Goal: Feedback & Contribution: Contribute content

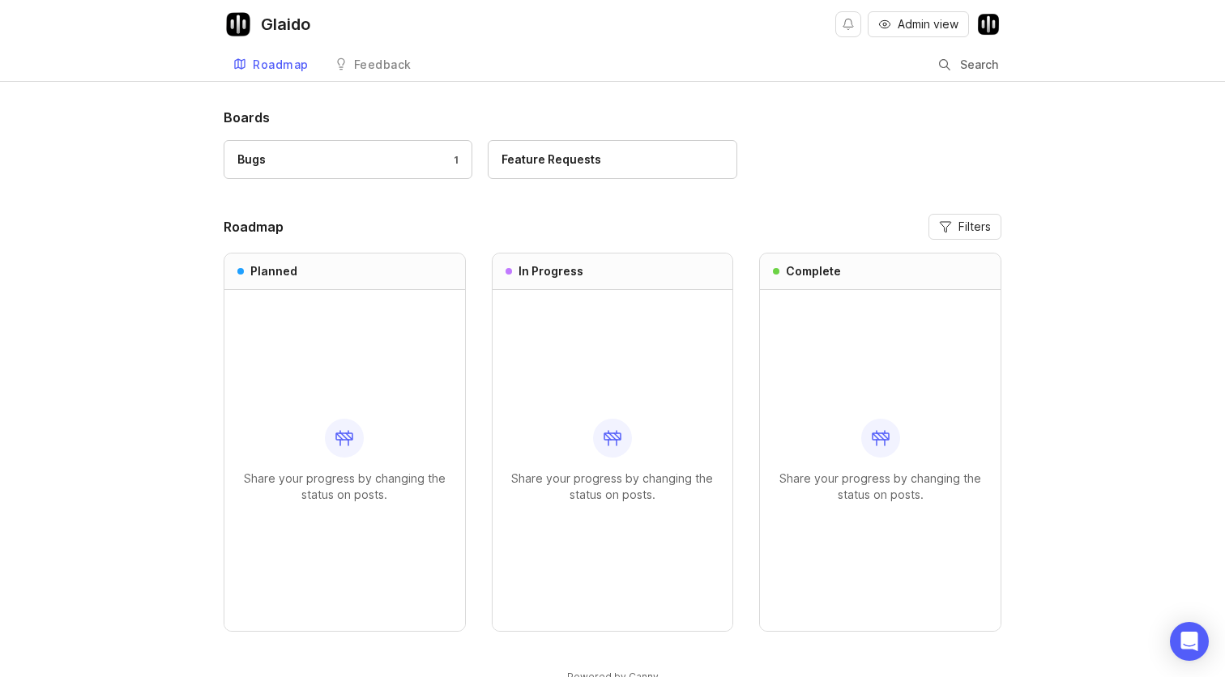
click at [581, 159] on div "Feature Requests" at bounding box center [551, 160] width 100 height 18
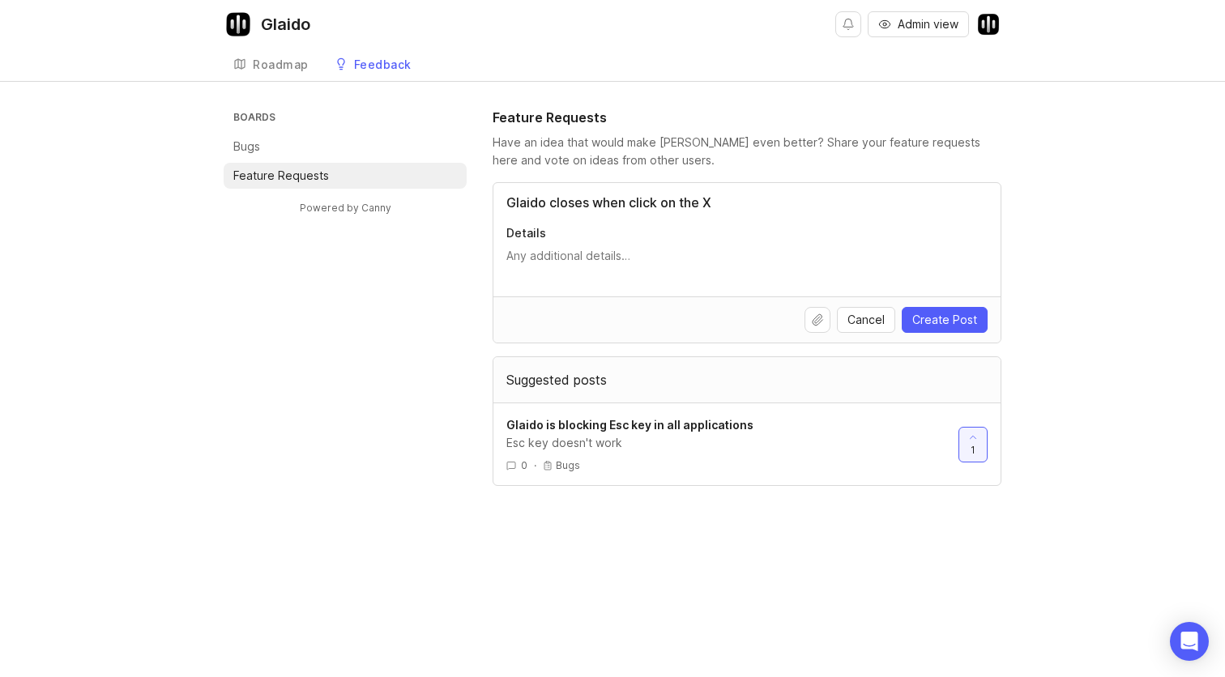
click at [622, 220] on div "Glaido closes when click on the X Details" at bounding box center [746, 239] width 507 height 113
click at [626, 207] on input "Glaido closes when click on the X" at bounding box center [746, 202] width 481 height 19
click at [731, 211] on input "Glaido closes when click on the red X" at bounding box center [746, 202] width 481 height 19
type input "Glaido closes when click on the red X"
click at [594, 262] on textarea "Details" at bounding box center [746, 264] width 481 height 32
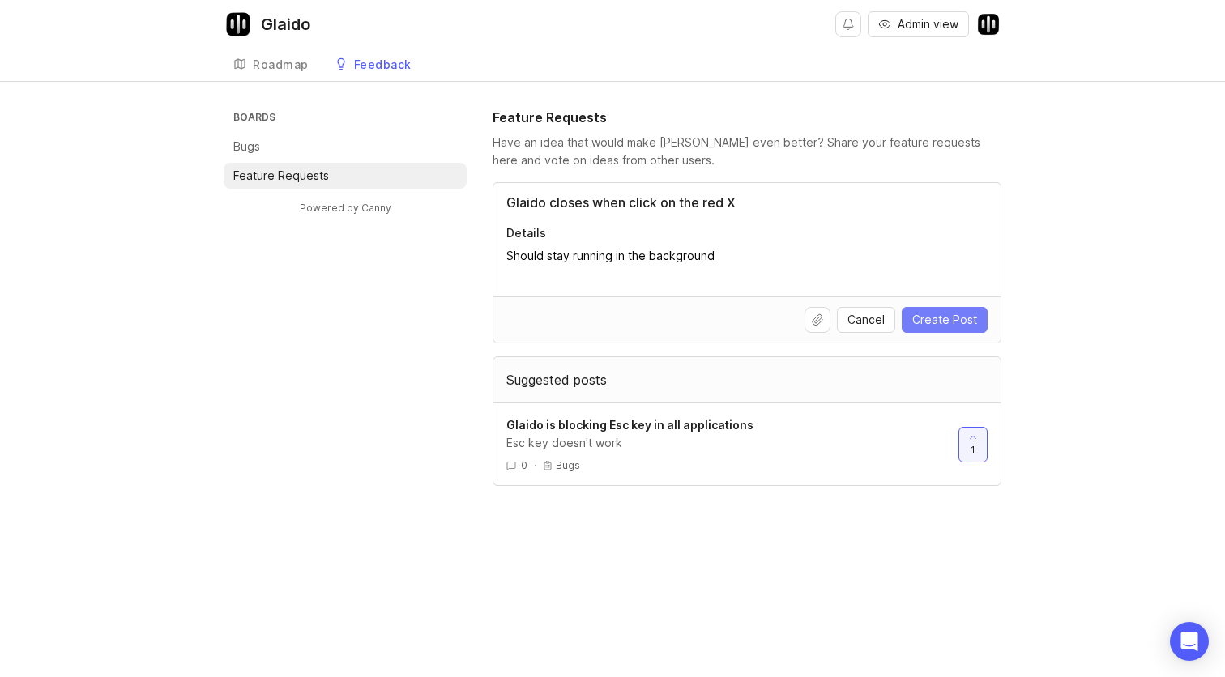
type textarea "Should stay running in the background"
click at [950, 325] on span "Create Post" at bounding box center [944, 320] width 65 height 16
click at [409, 314] on div "Boards Bugs Feature Requests Powered by Canny Feature Requests Have an idea tha…" at bounding box center [613, 297] width 778 height 378
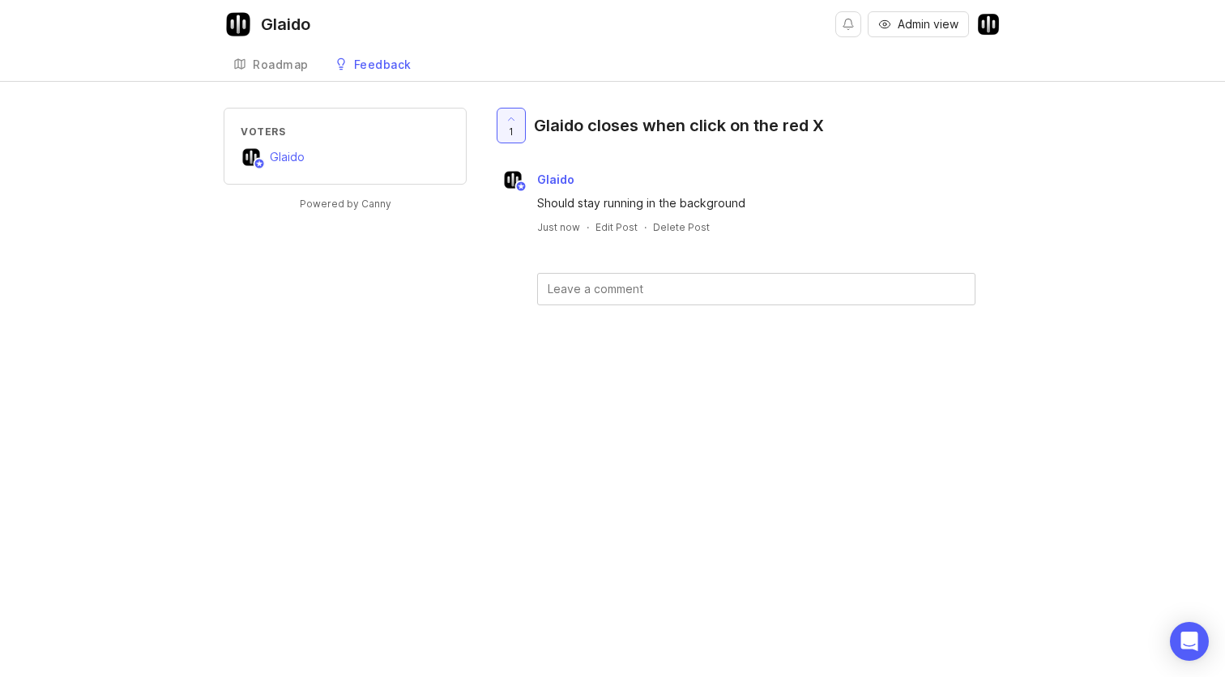
click at [460, 262] on div "Voters Glaido Powered by Canny 1 Glaido closes when click on the red X Glaido S…" at bounding box center [613, 233] width 778 height 250
click at [579, 125] on div "Glaido closes when click on the red X" at bounding box center [679, 125] width 290 height 23
click at [568, 279] on textarea at bounding box center [756, 289] width 437 height 31
type textarea "Fixed!"
click at [920, 326] on button "Submit" at bounding box center [932, 332] width 65 height 35
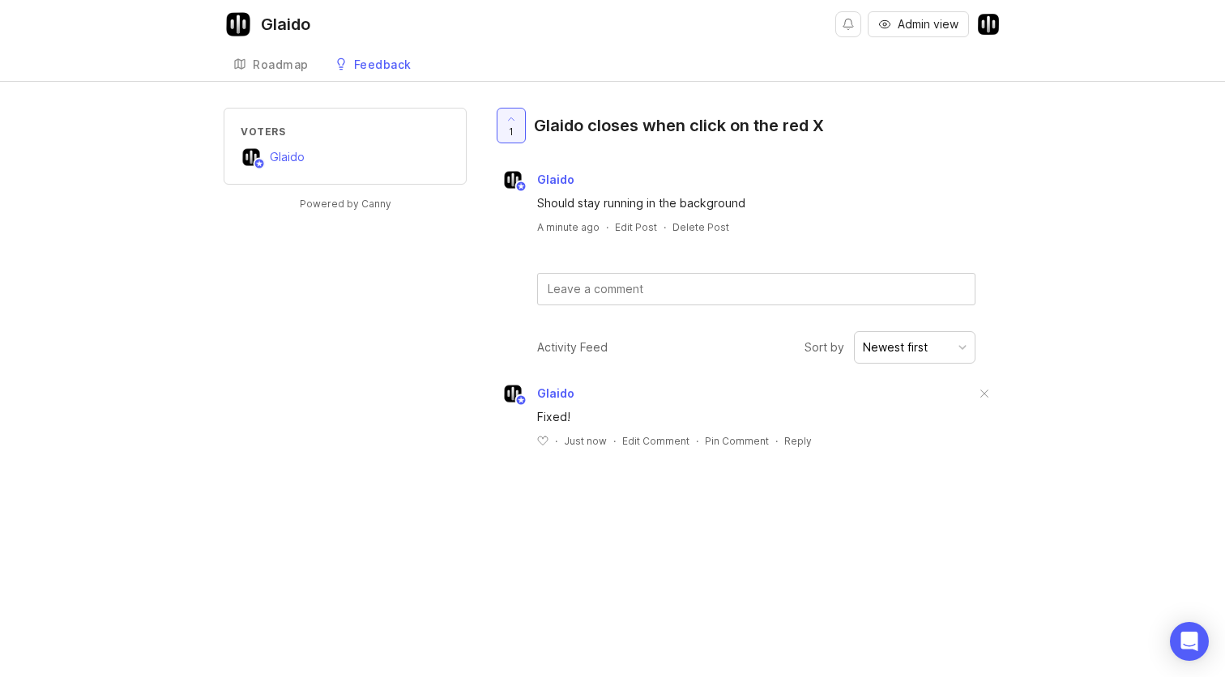
click at [421, 266] on div "Voters Glaido Powered by Canny 1 Glaido closes when click on the red X Glaido S…" at bounding box center [613, 291] width 778 height 366
click at [266, 58] on link "Roadmap" at bounding box center [271, 65] width 95 height 33
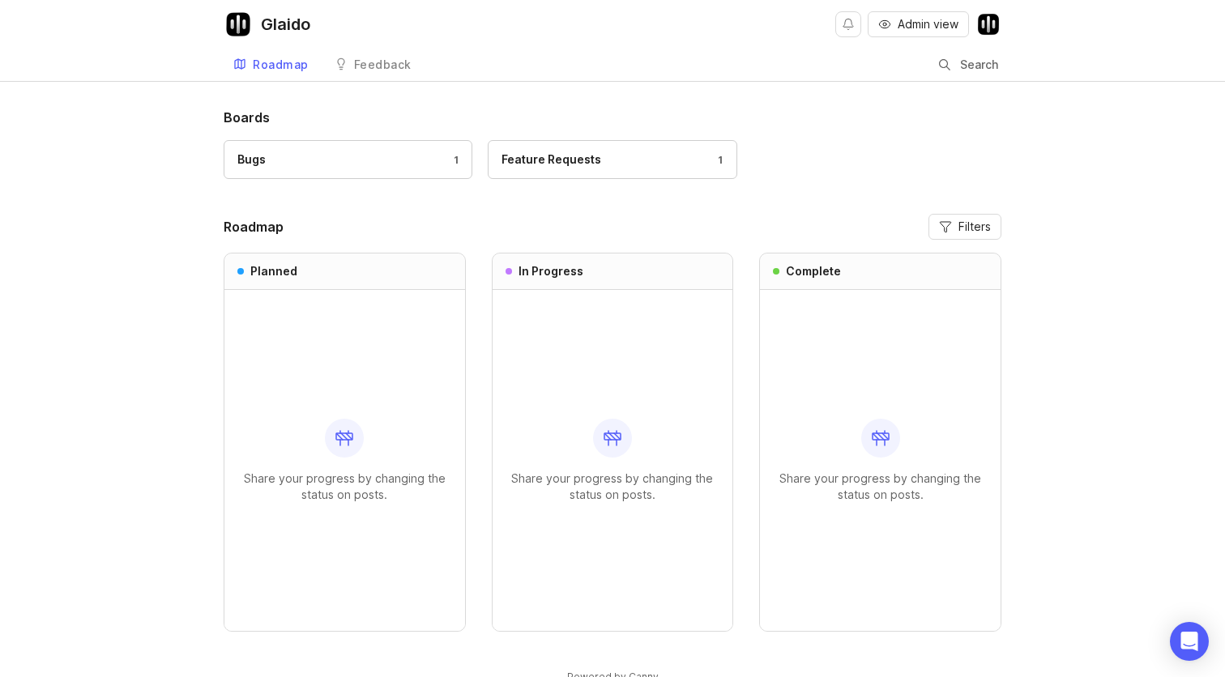
click at [873, 341] on div "Share your progress by changing the status on posts." at bounding box center [880, 460] width 215 height 341
click at [870, 441] on div at bounding box center [880, 438] width 39 height 39
click at [293, 68] on div "Roadmap" at bounding box center [281, 64] width 56 height 11
click at [937, 28] on span "Admin view" at bounding box center [928, 24] width 61 height 16
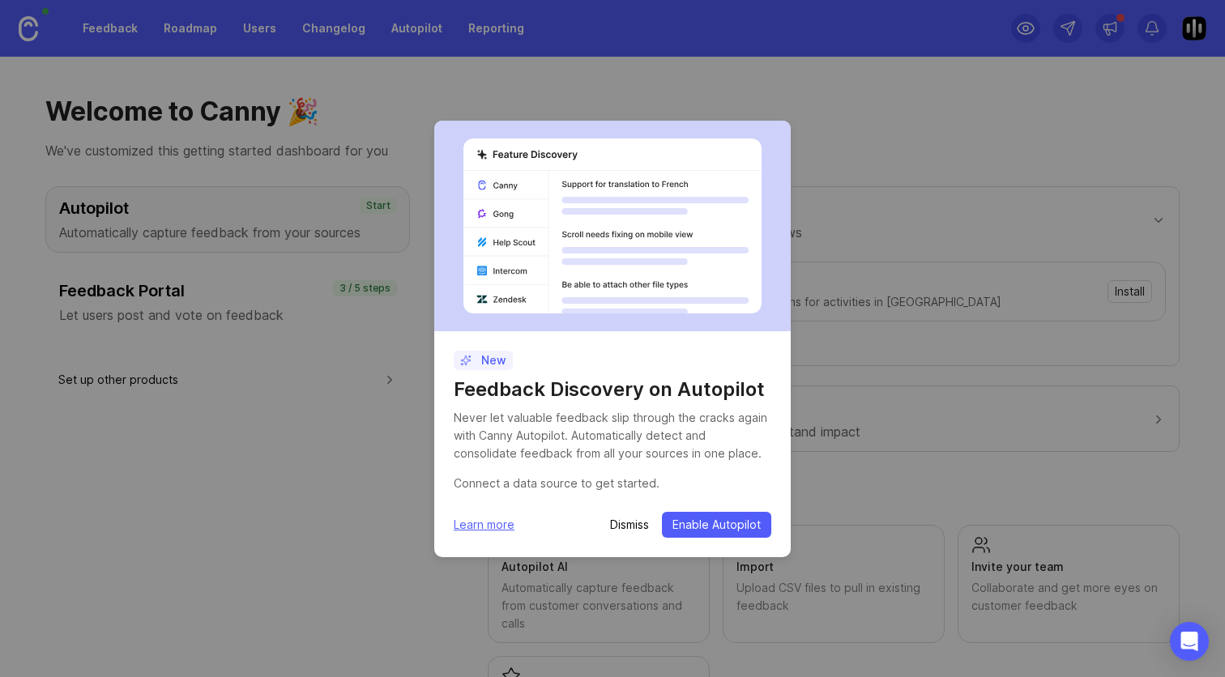
click at [627, 520] on p "Dismiss" at bounding box center [629, 525] width 39 height 16
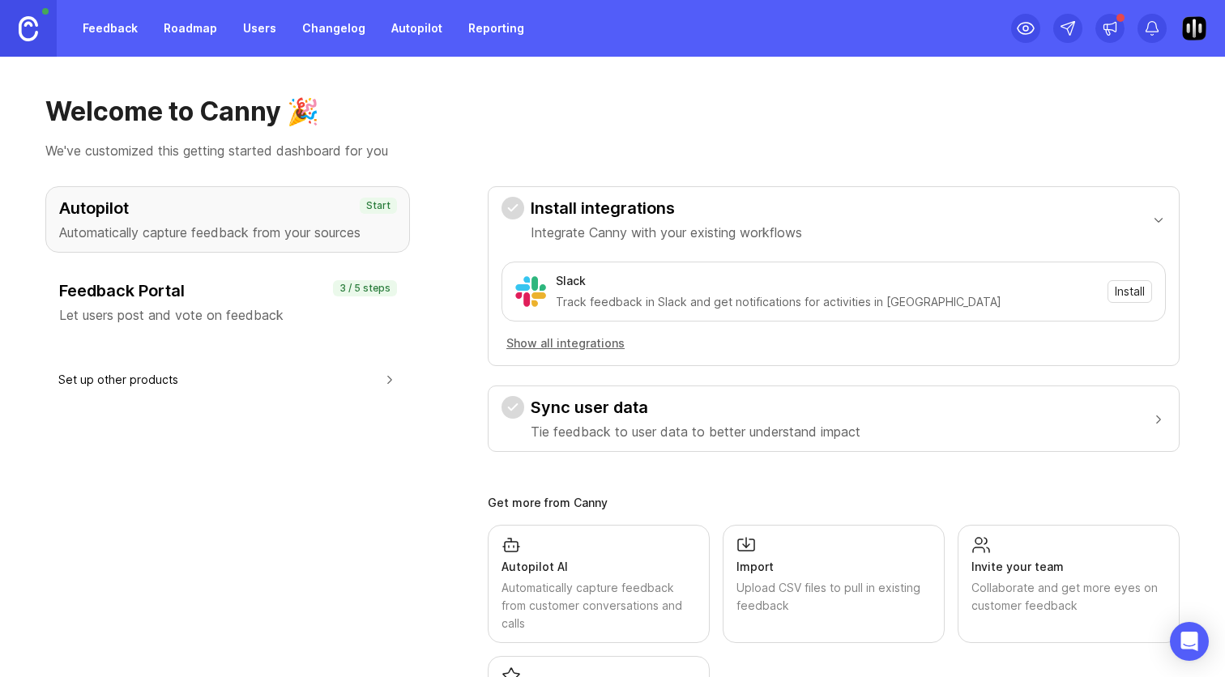
click at [188, 21] on link "Roadmap" at bounding box center [190, 28] width 73 height 29
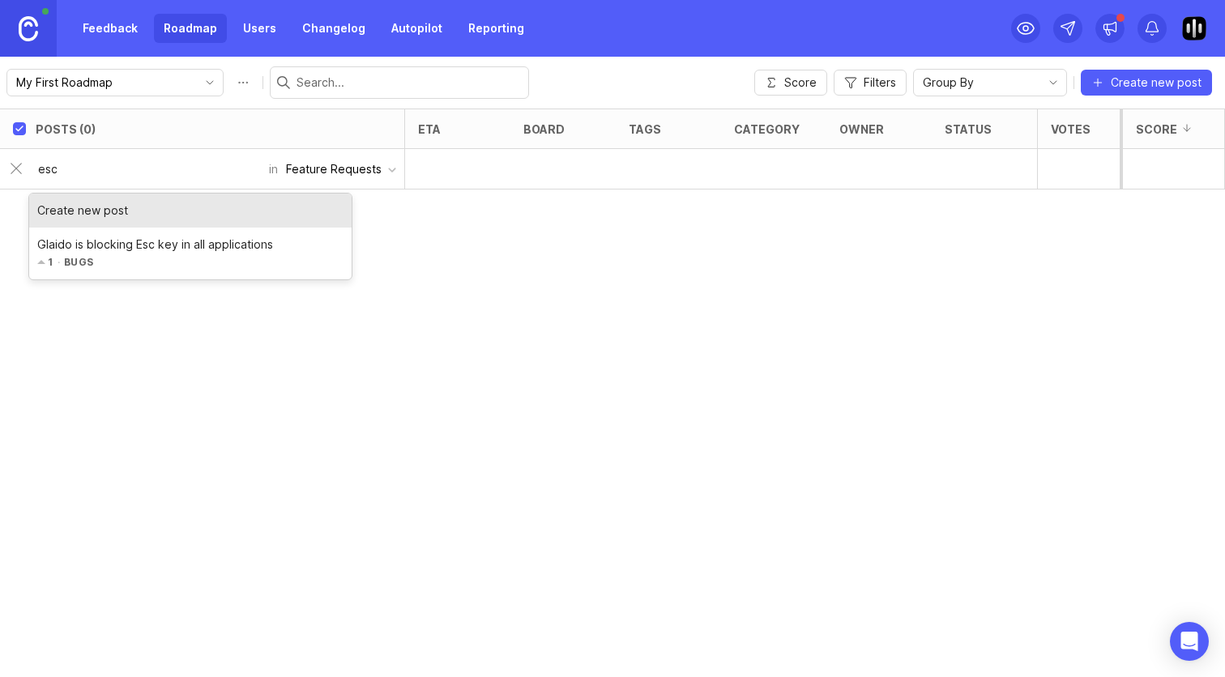
type input "esc"
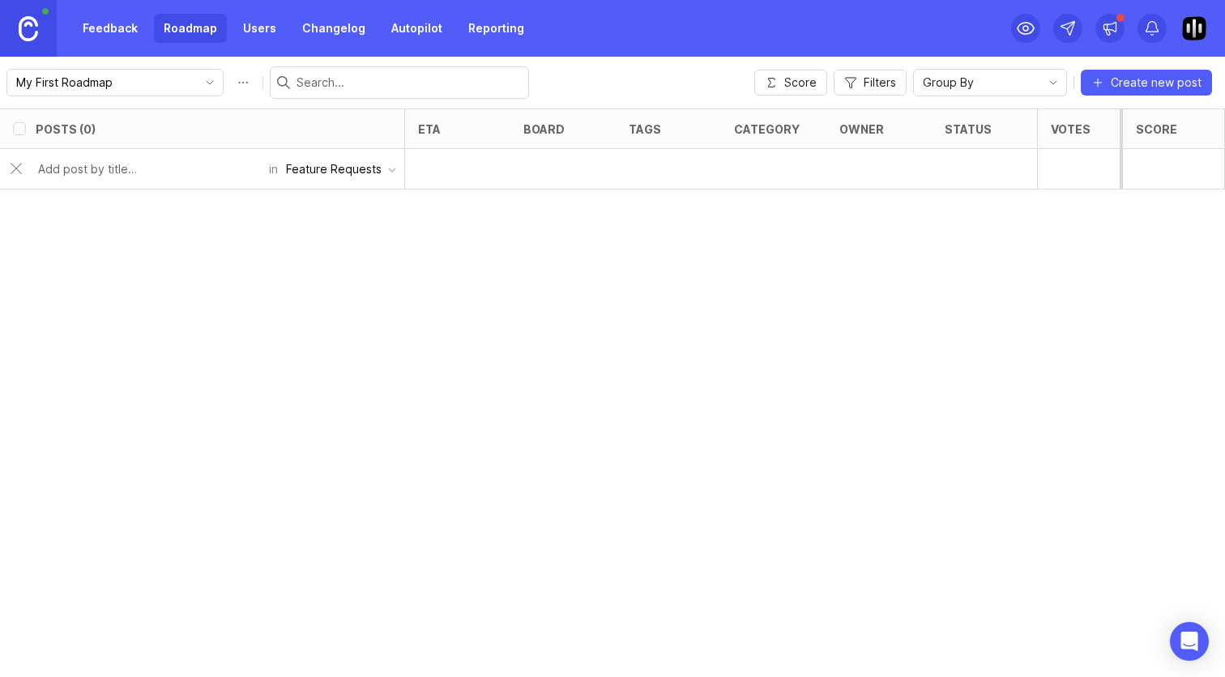
checkbox input "false"
click at [984, 219] on div at bounding box center [984, 210] width 105 height 41
click at [965, 167] on div "open" at bounding box center [960, 169] width 30 height 14
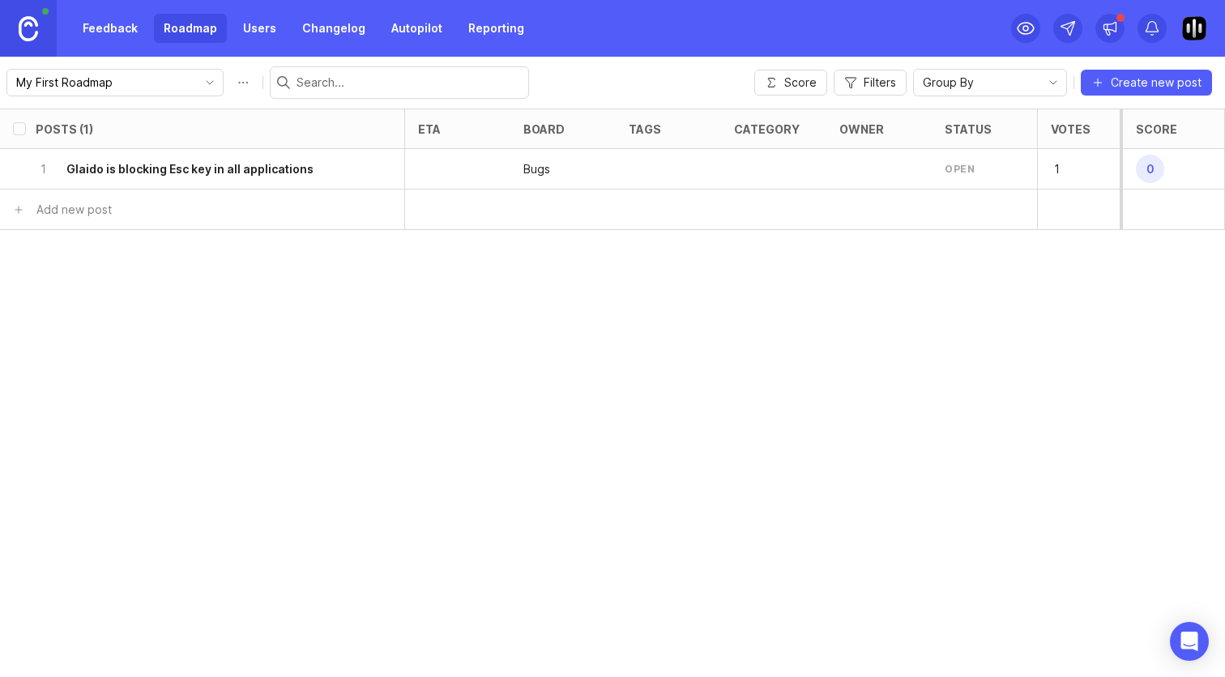
click at [965, 167] on div "open" at bounding box center [960, 169] width 30 height 14
click at [793, 233] on div "Posts (1) eta board tags category owner status Votes Impact Effort Score 1 Glai…" at bounding box center [612, 393] width 1225 height 569
click at [450, 161] on div at bounding box center [457, 169] width 105 height 41
click at [399, 263] on div "Posts (1) eta board tags category owner status Votes Impact Effort Score 1 Glai…" at bounding box center [612, 393] width 1225 height 569
click at [793, 84] on span "Score" at bounding box center [800, 83] width 32 height 16
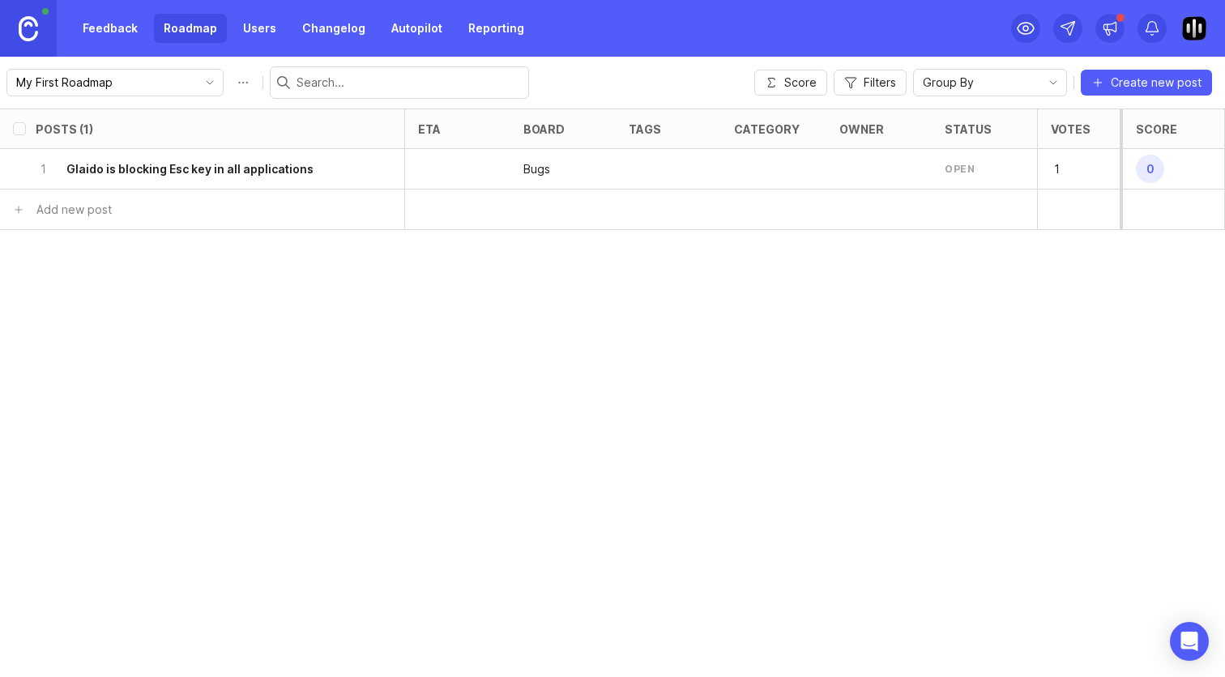
click at [566, 306] on div "Posts (1) eta board tags category owner status Votes Impact Effort Score 1 Glai…" at bounding box center [612, 393] width 1225 height 569
click at [217, 169] on h6 "Glaido is blocking Esc key in all applications" at bounding box center [189, 169] width 247 height 16
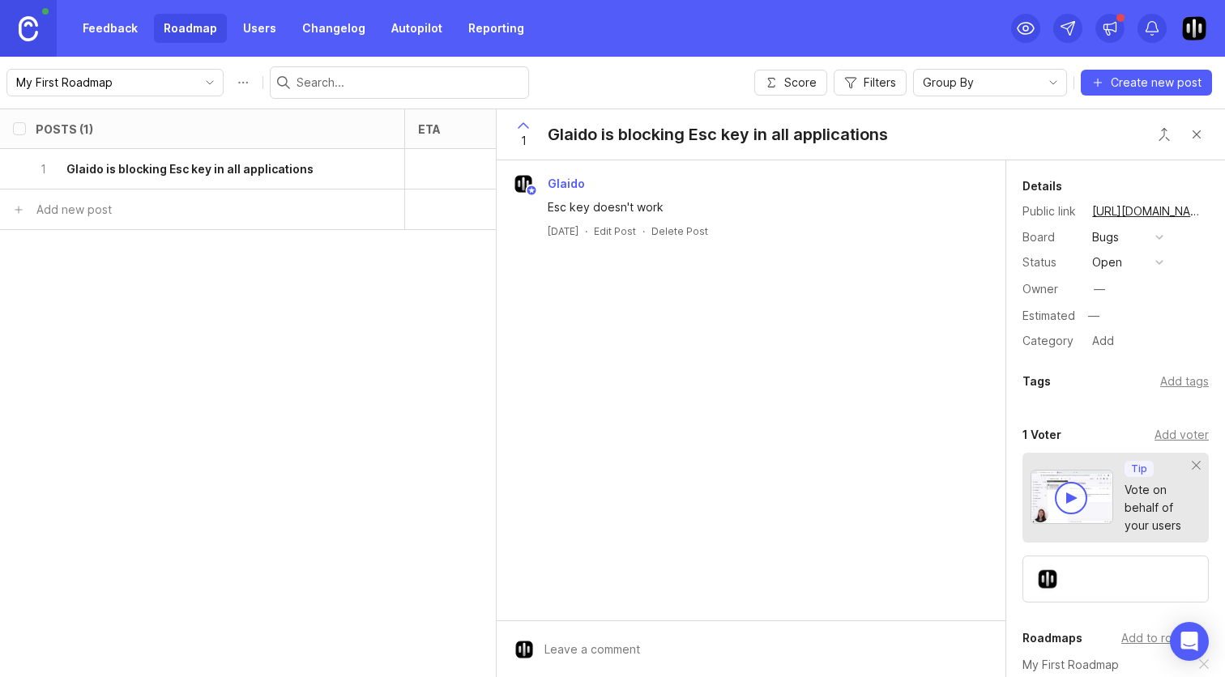
click at [1109, 277] on div "—" at bounding box center [1099, 289] width 24 height 24
click at [1112, 269] on div "open" at bounding box center [1107, 263] width 30 height 18
click at [1129, 410] on div "complete" at bounding box center [1125, 411] width 61 height 14
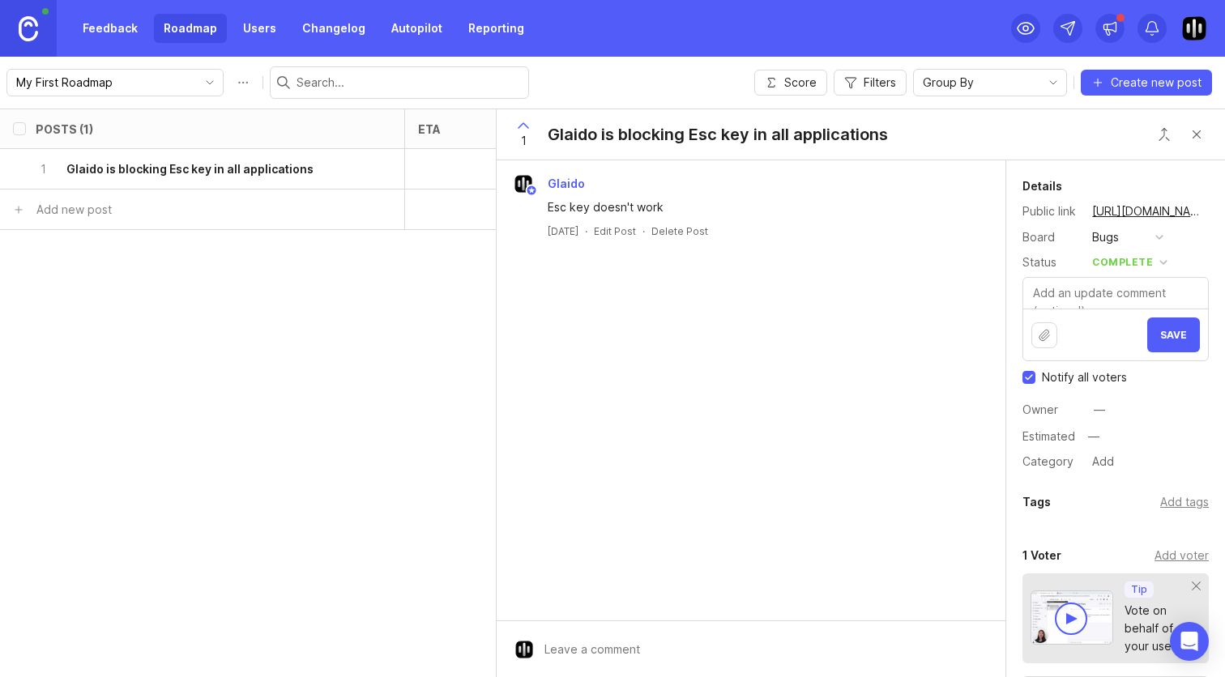
click at [1171, 329] on button "Save" at bounding box center [1173, 335] width 53 height 35
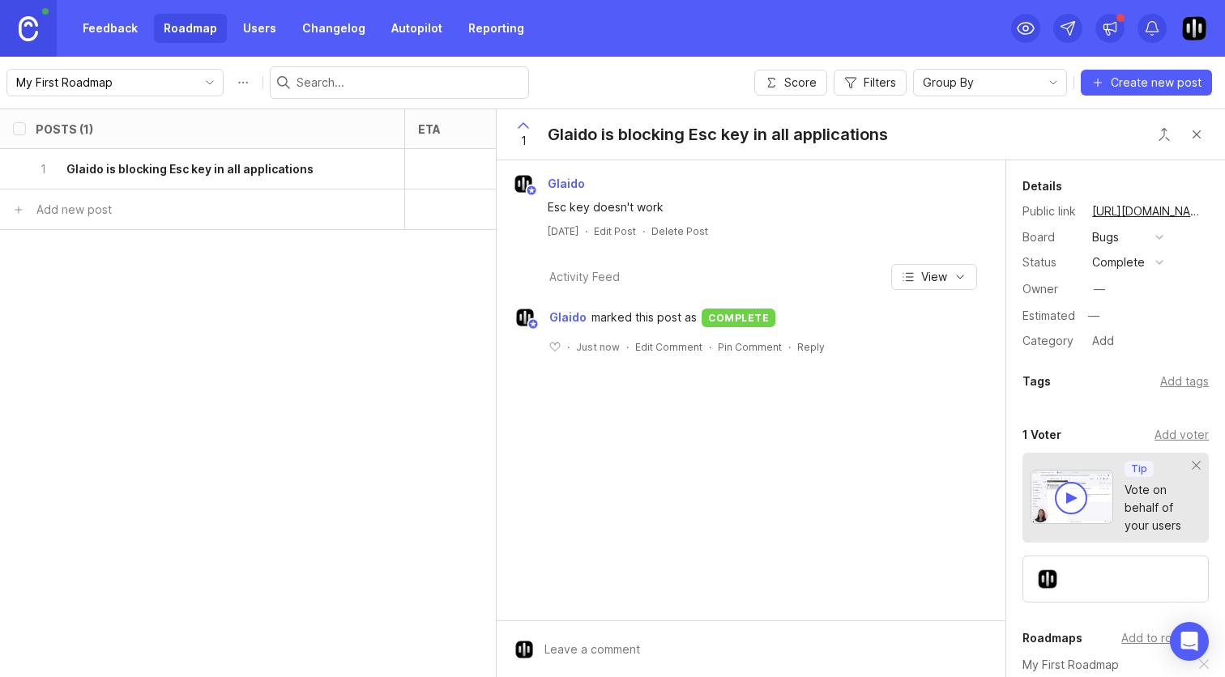
click at [1199, 143] on button "Close button" at bounding box center [1196, 134] width 32 height 32
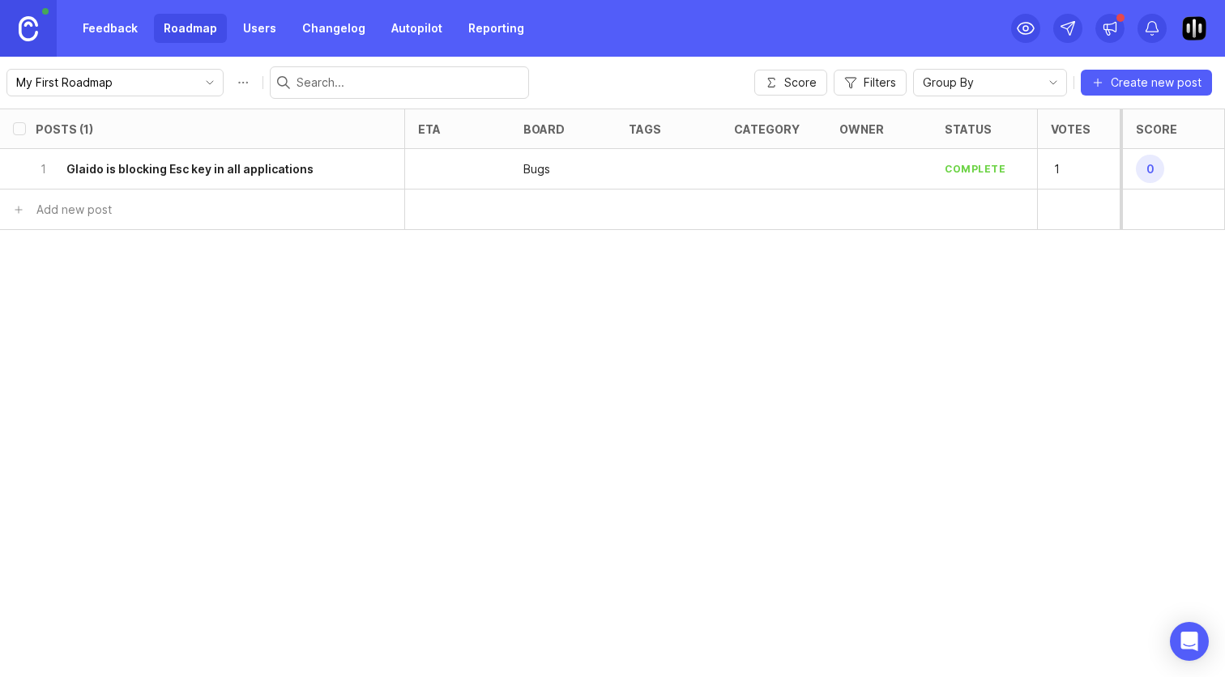
click at [617, 283] on div "Posts (1) eta board tags category owner status Votes Impact Effort Score 1 Glai…" at bounding box center [612, 393] width 1225 height 569
click at [131, 34] on link "Feedback" at bounding box center [110, 28] width 75 height 29
